Goal: Task Accomplishment & Management: Complete application form

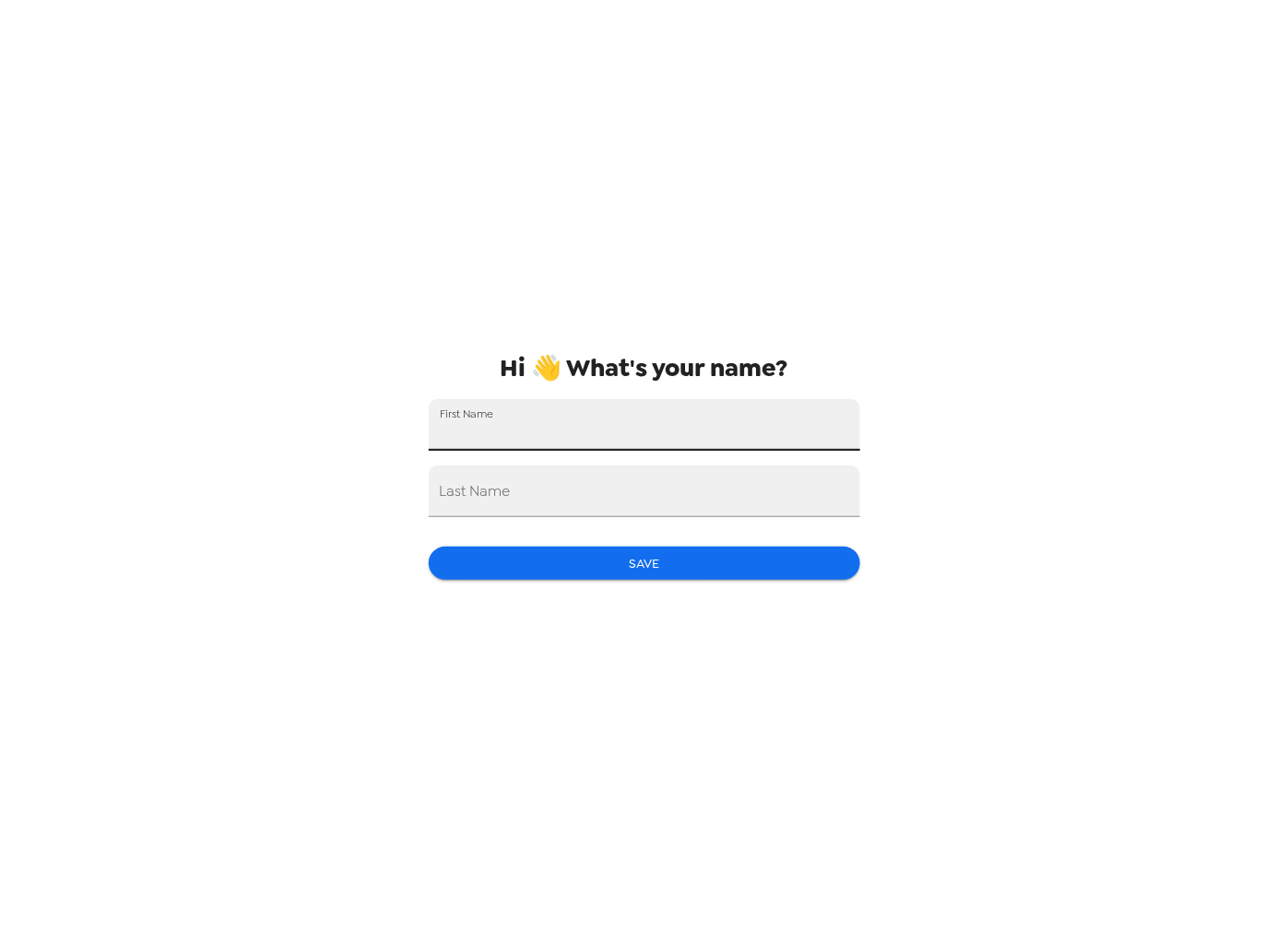
click at [497, 439] on input "First Name" at bounding box center [644, 425] width 431 height 52
type input "[PERSON_NAME]"
click at [738, 565] on button "Save" at bounding box center [644, 564] width 431 height 34
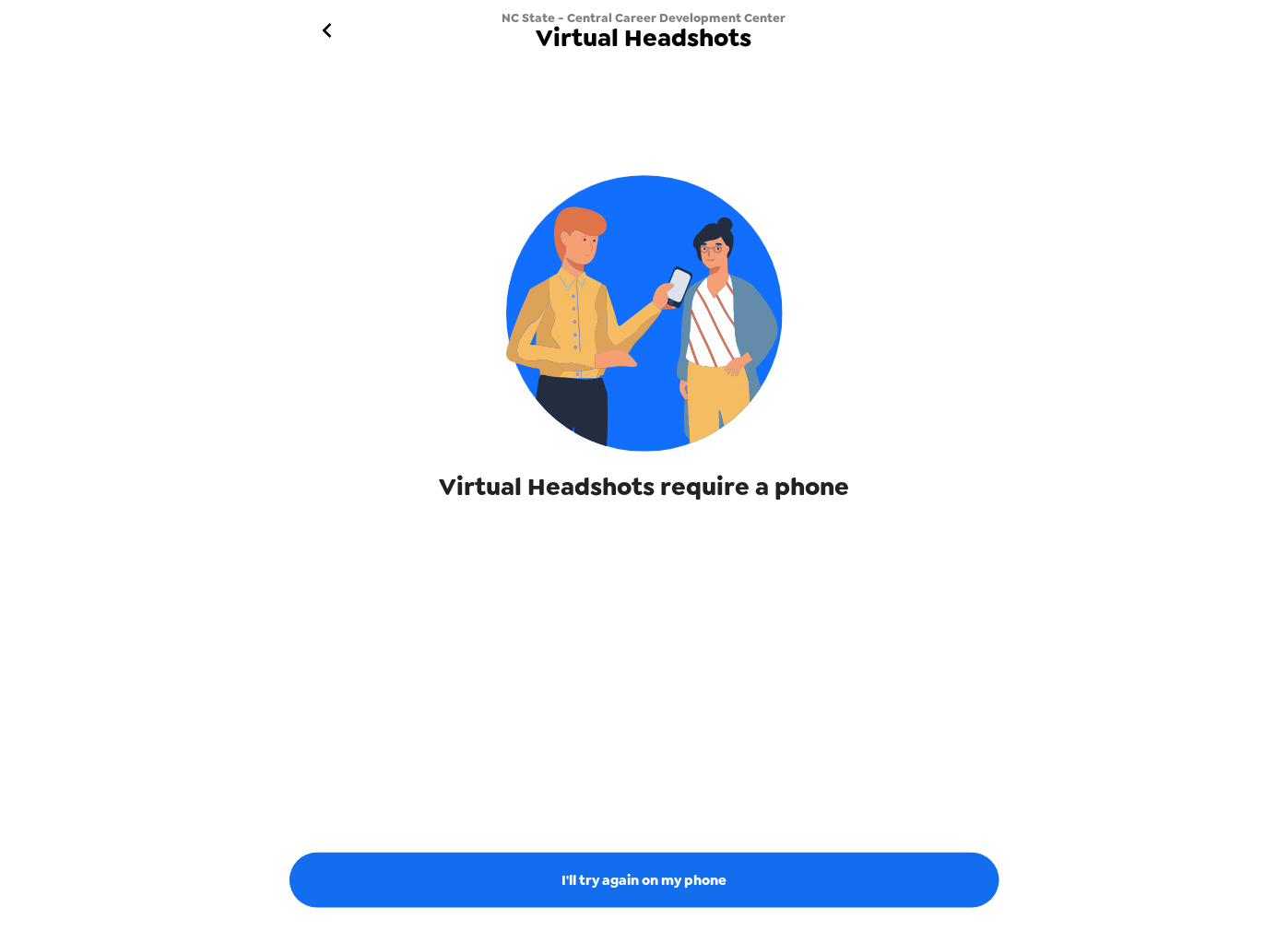
click at [646, 305] on img at bounding box center [644, 314] width 276 height 277
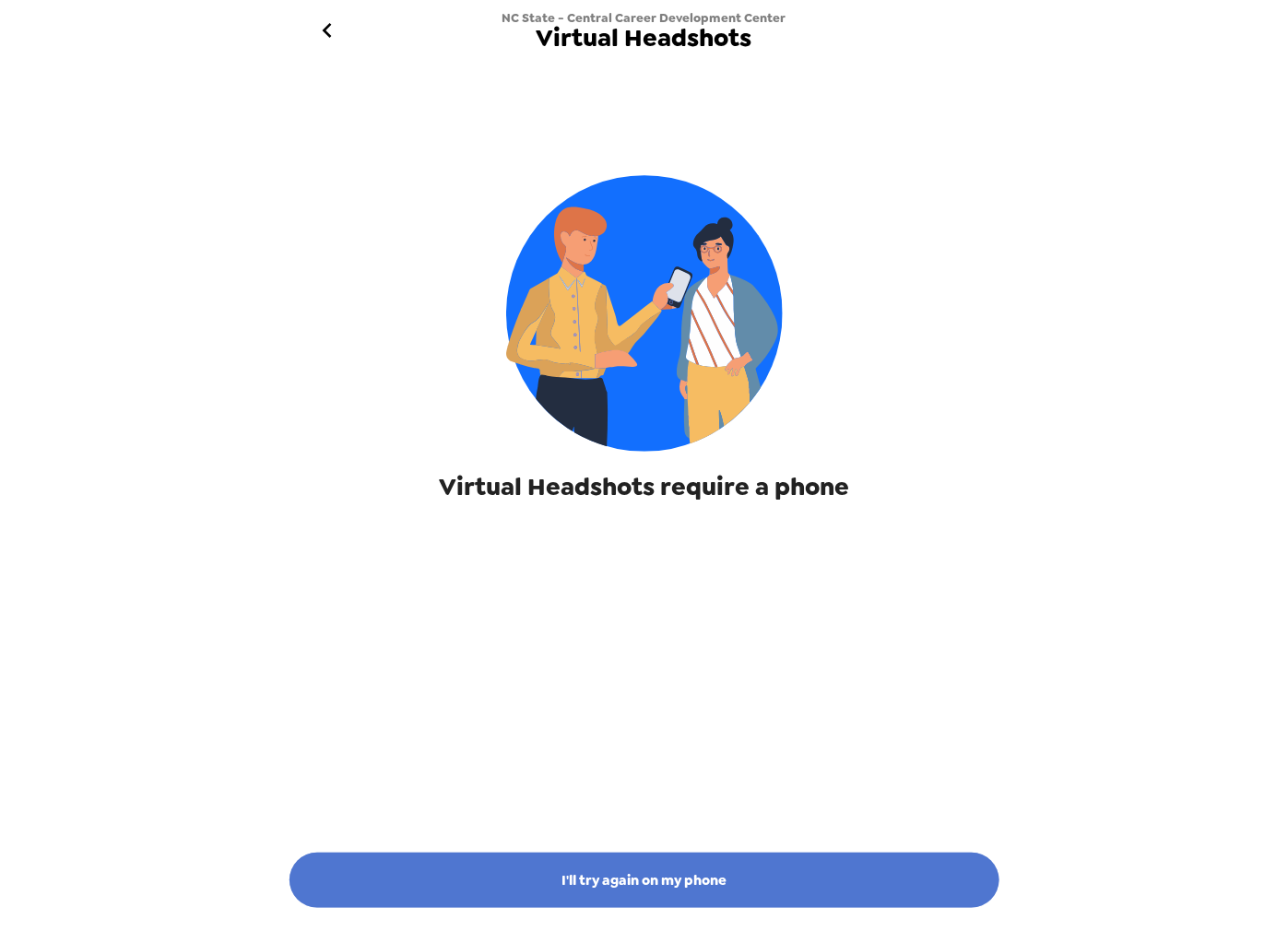
click at [608, 875] on button "I'll try again on my phone" at bounding box center [644, 880] width 710 height 56
